Goal: Task Accomplishment & Management: Manage account settings

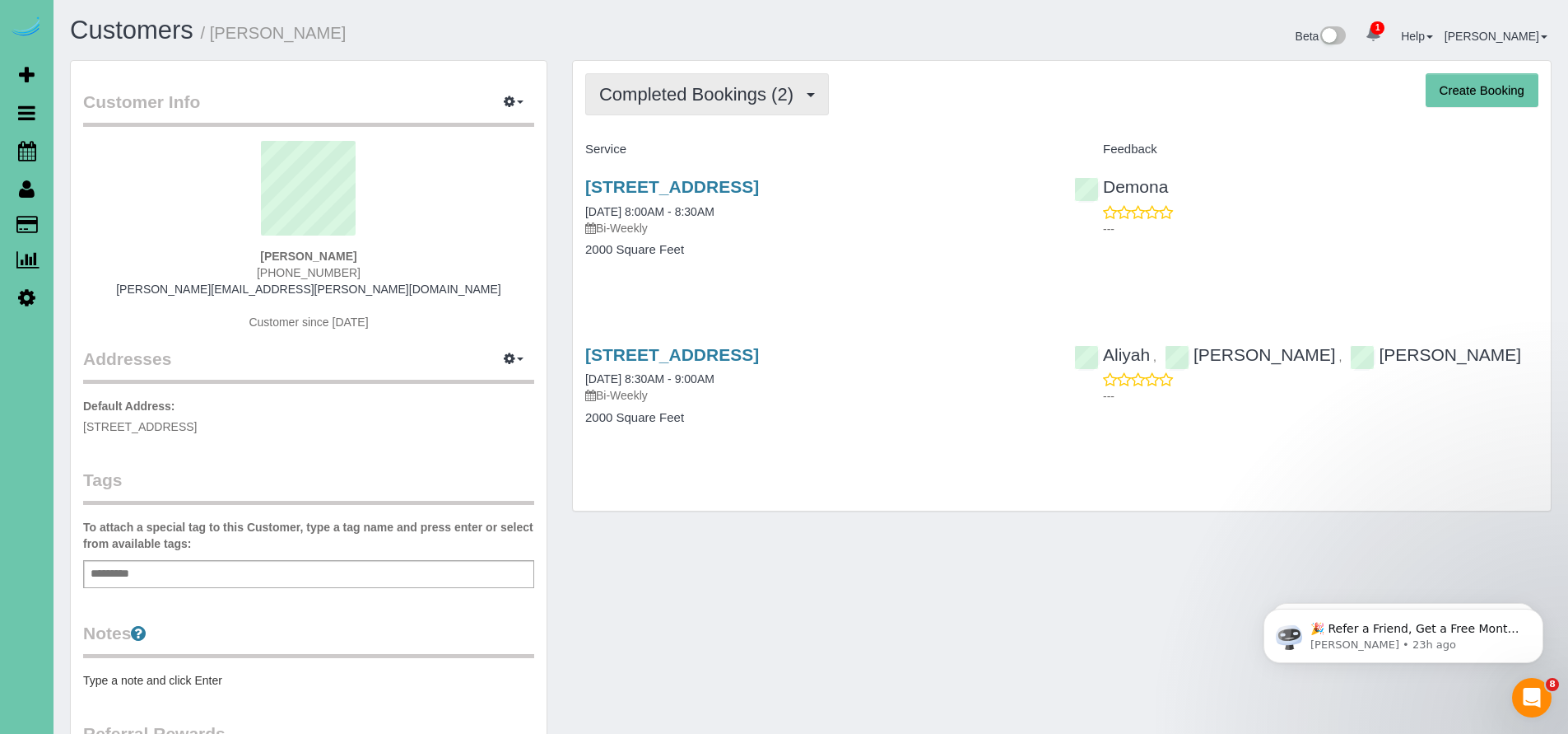
click at [673, 90] on span "Completed Bookings (2)" at bounding box center [699, 94] width 202 height 20
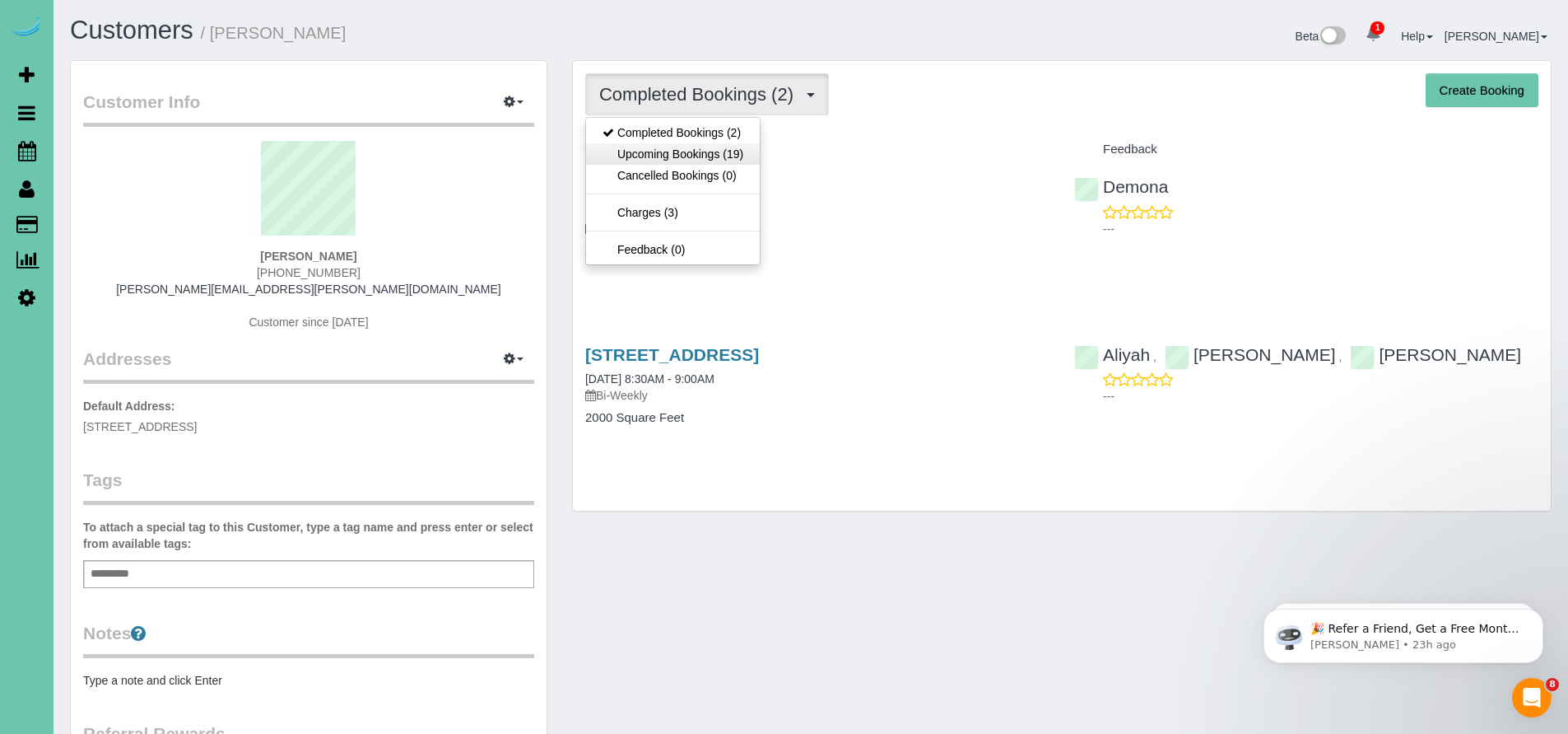
click at [660, 148] on link "Upcoming Bookings (19)" at bounding box center [673, 153] width 174 height 21
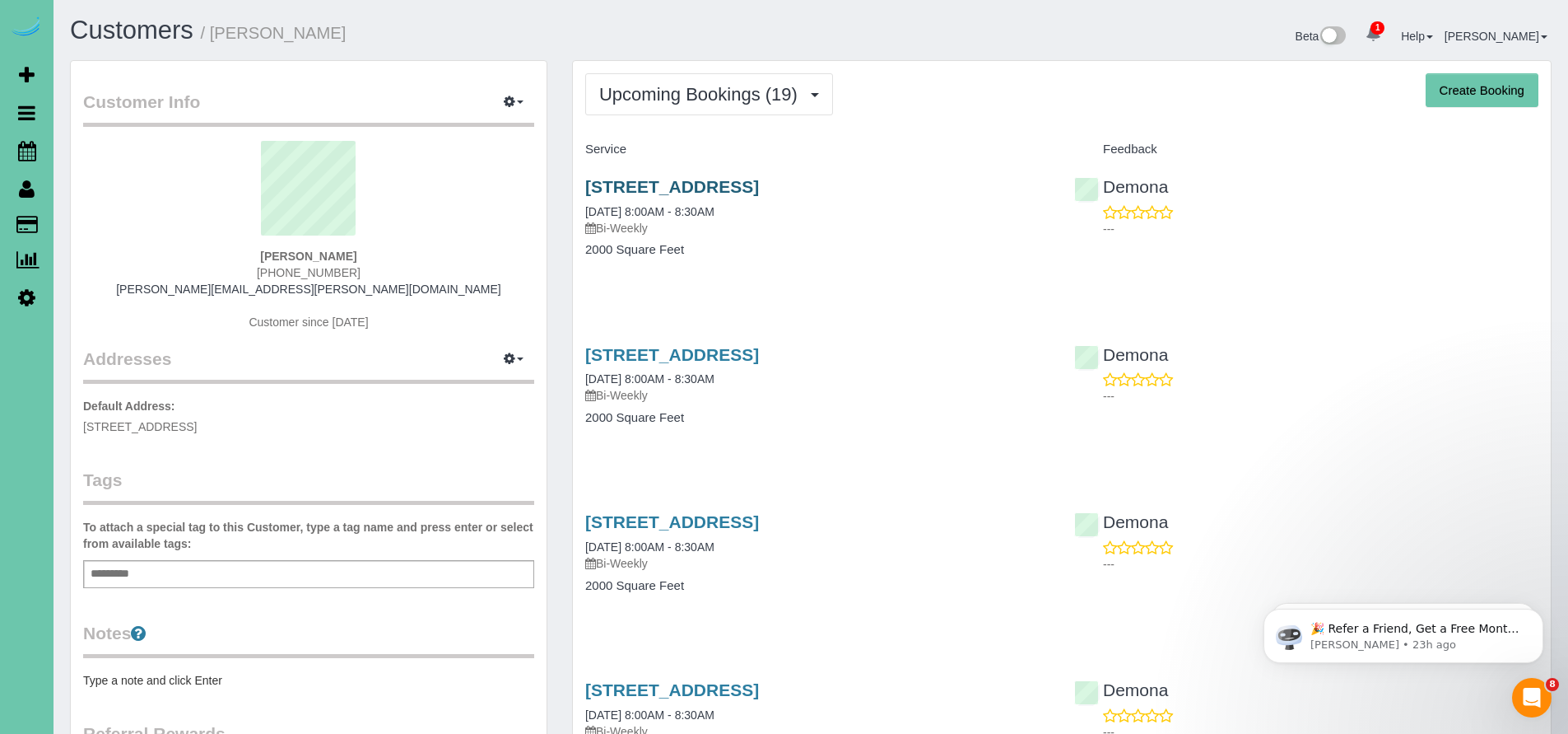
click at [745, 195] on link "[STREET_ADDRESS]" at bounding box center [672, 186] width 174 height 18
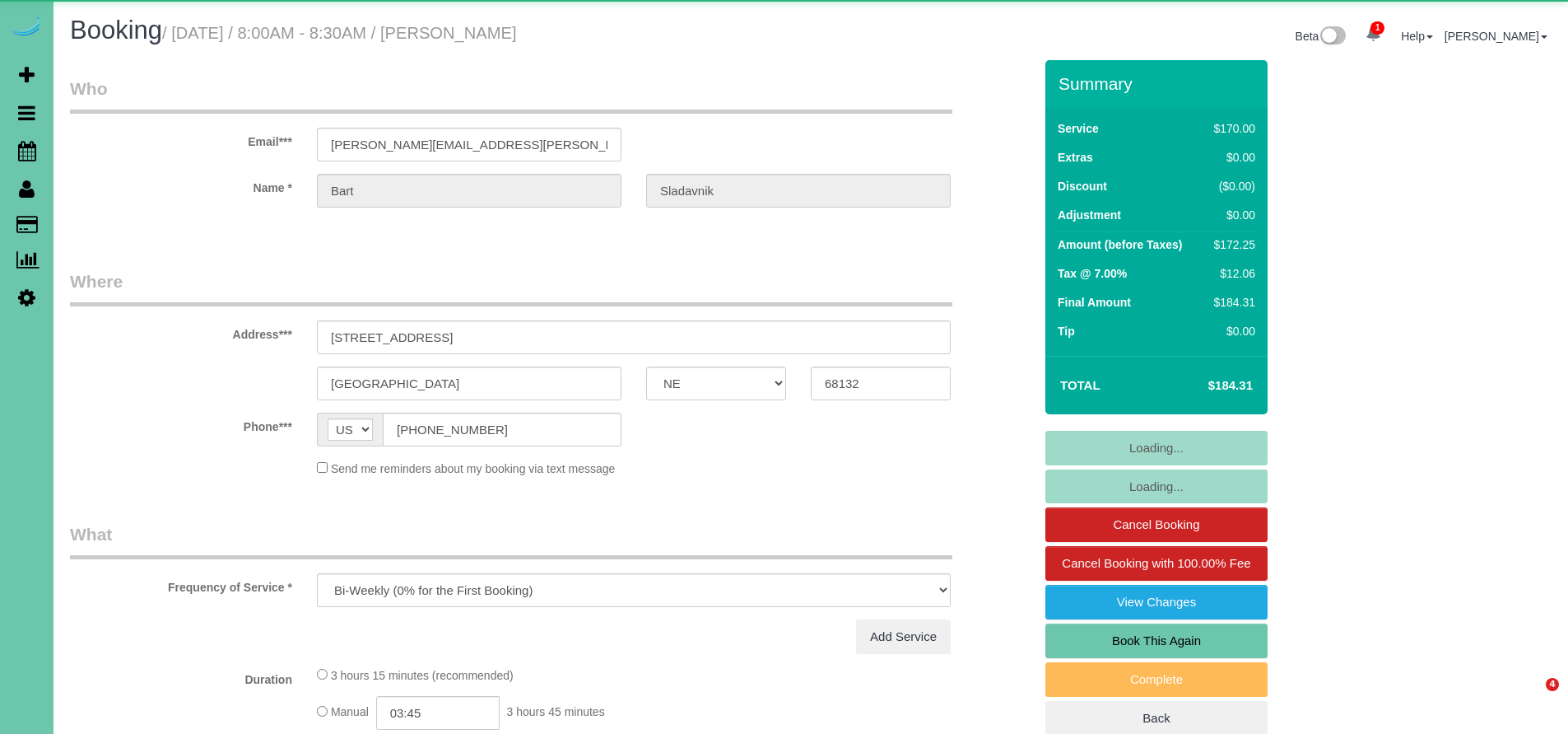
select select "NE"
select select "object:648"
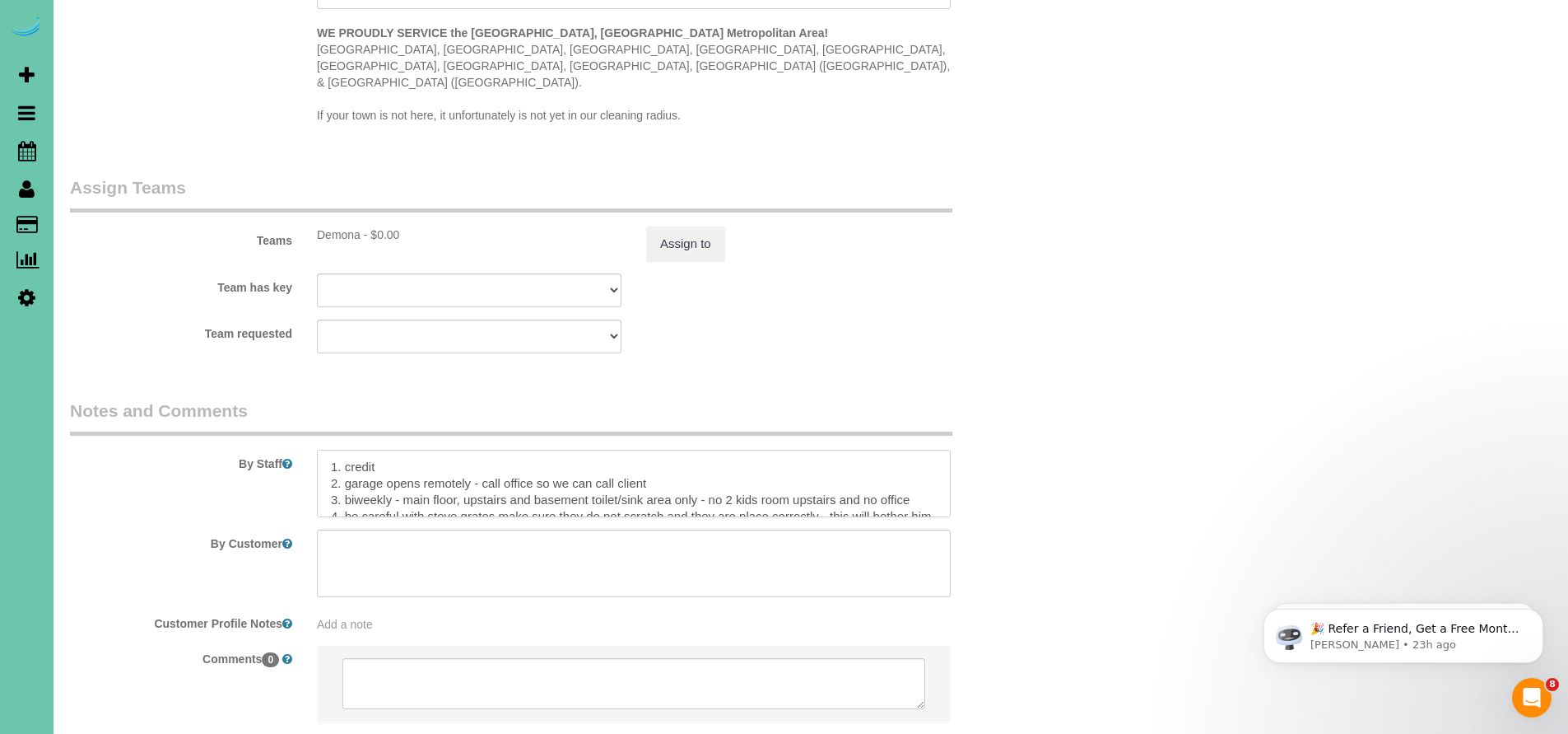
click at [328, 449] on textarea at bounding box center [634, 483] width 634 height 67
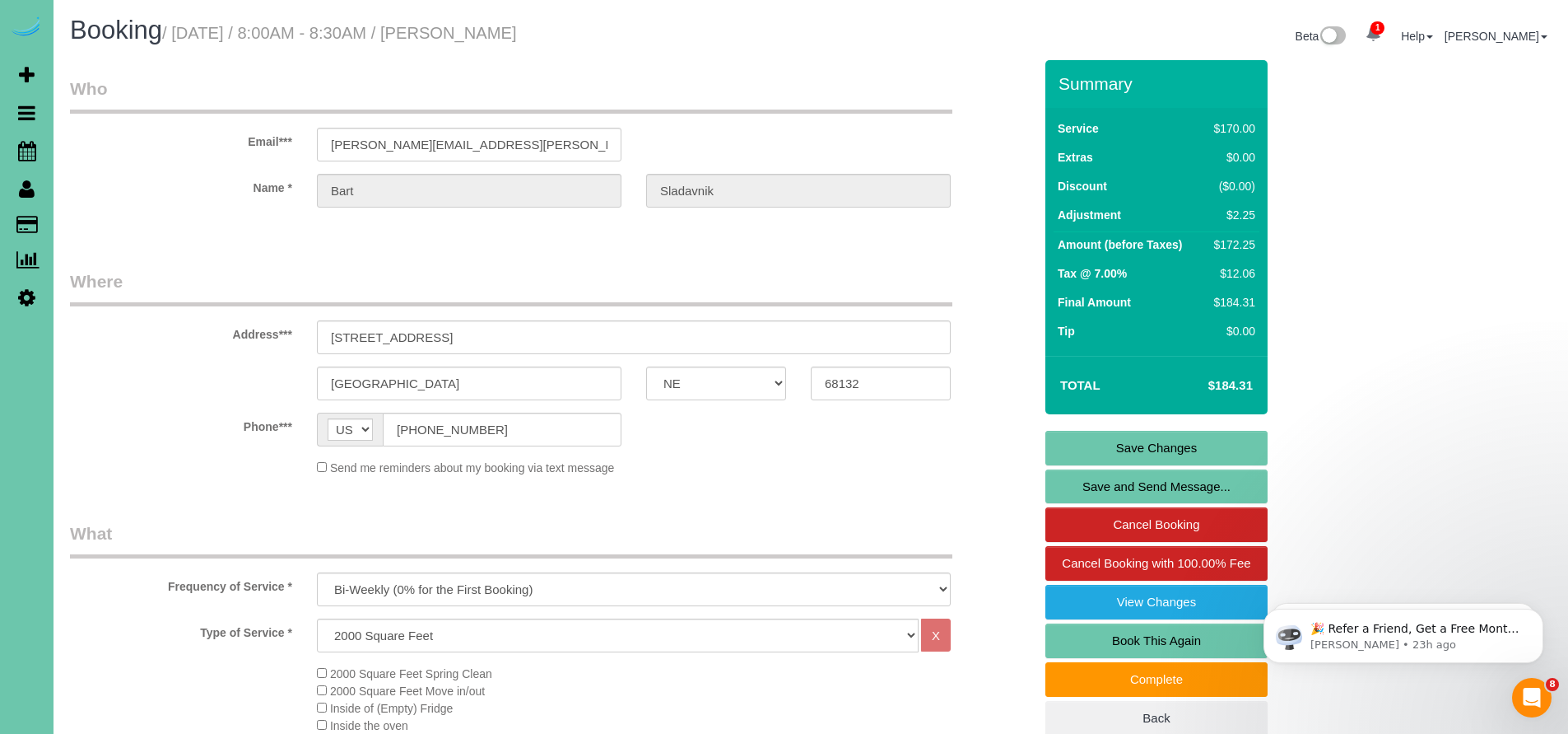
type textarea "**Make sure to close the garage once in the house and when leaving, does not wa…"
click at [1178, 451] on link "Save Changes" at bounding box center [1156, 447] width 222 height 34
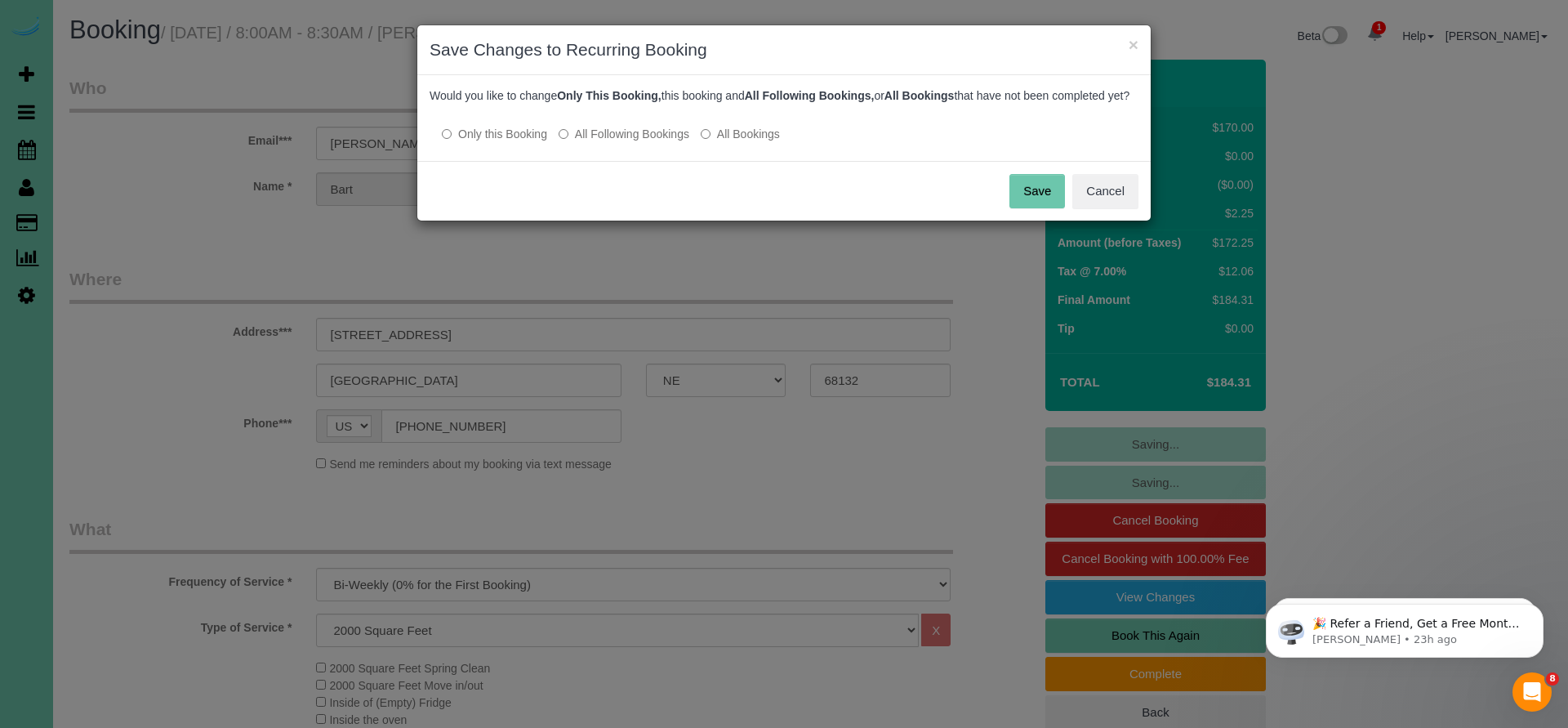
click at [1038, 204] on button "Save" at bounding box center [1037, 191] width 56 height 34
